Goal: Task Accomplishment & Management: Manage account settings

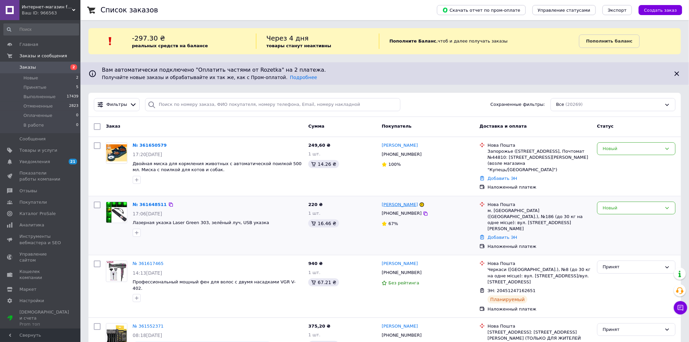
click at [394, 202] on link "Тимофій Шаклєєв" at bounding box center [400, 205] width 36 height 6
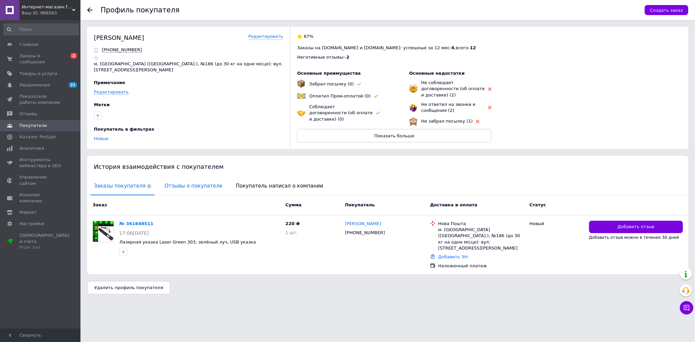
click at [188, 180] on span "Отзывы о покупателе" at bounding box center [193, 186] width 64 height 17
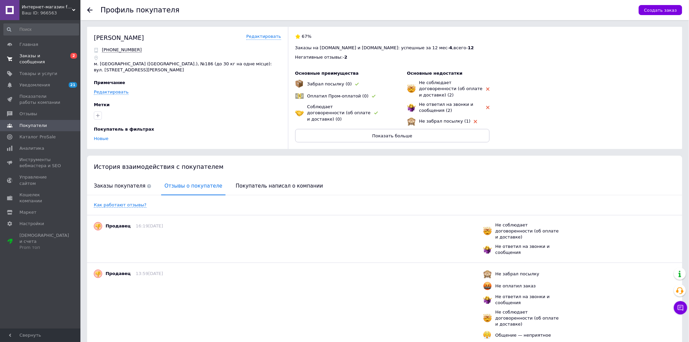
click at [49, 56] on span "Заказы и сообщения" at bounding box center [40, 59] width 43 height 12
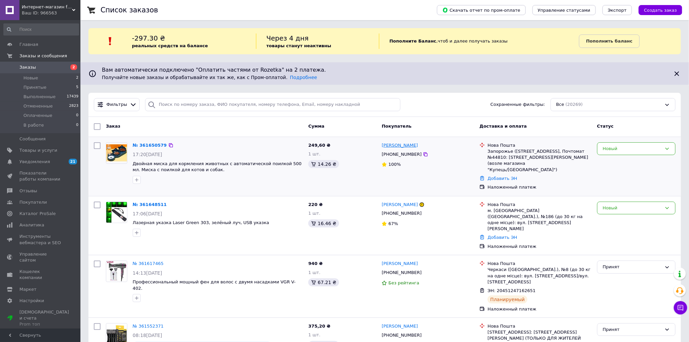
click at [389, 143] on link "Оля Юрченко" at bounding box center [400, 145] width 36 height 6
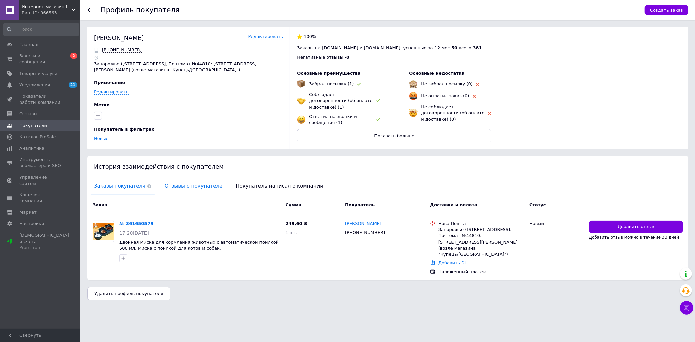
click at [201, 178] on span "Отзывы о покупателе" at bounding box center [193, 186] width 64 height 17
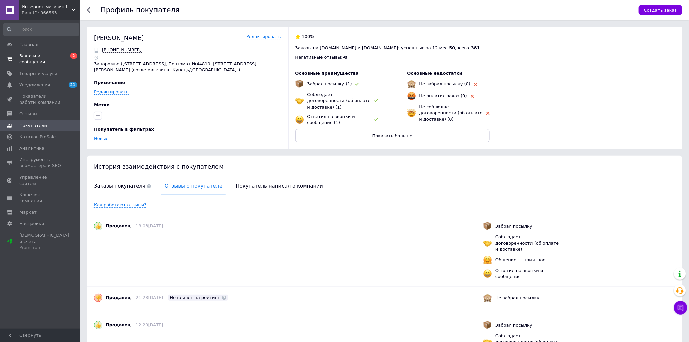
click at [59, 55] on span "Заказы и сообщения" at bounding box center [40, 59] width 43 height 12
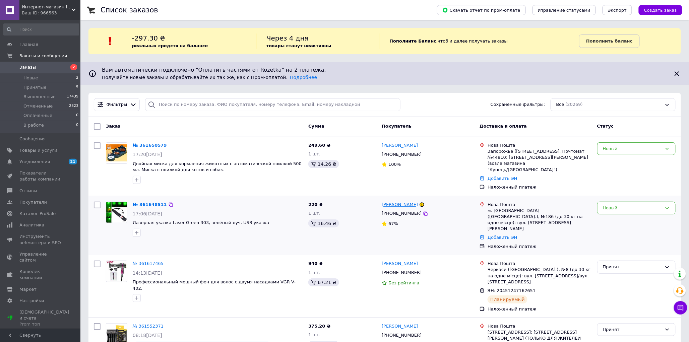
click at [415, 202] on link "Тимофій Шаклєєв" at bounding box center [400, 205] width 36 height 6
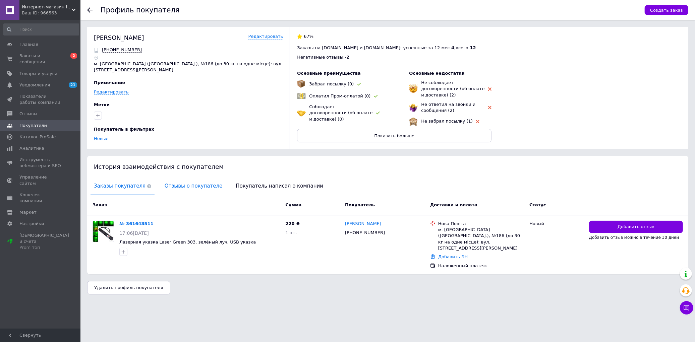
click at [186, 180] on span "Отзывы о покупателе" at bounding box center [193, 186] width 64 height 17
